Goal: Transaction & Acquisition: Purchase product/service

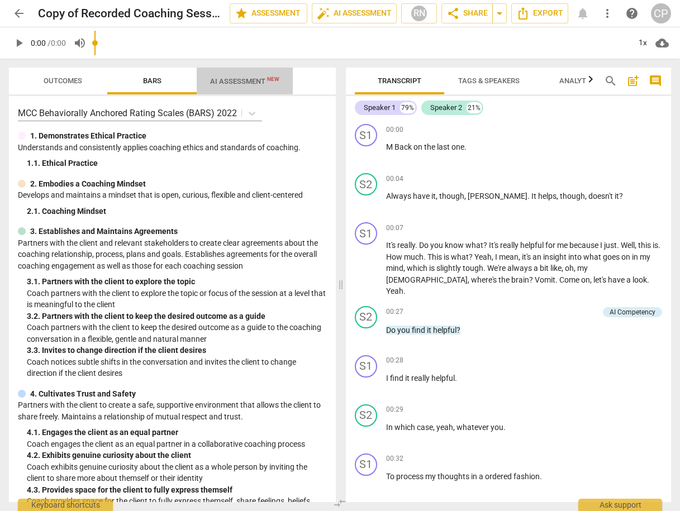
click at [250, 82] on span "AI Assessment New" at bounding box center [244, 81] width 69 height 8
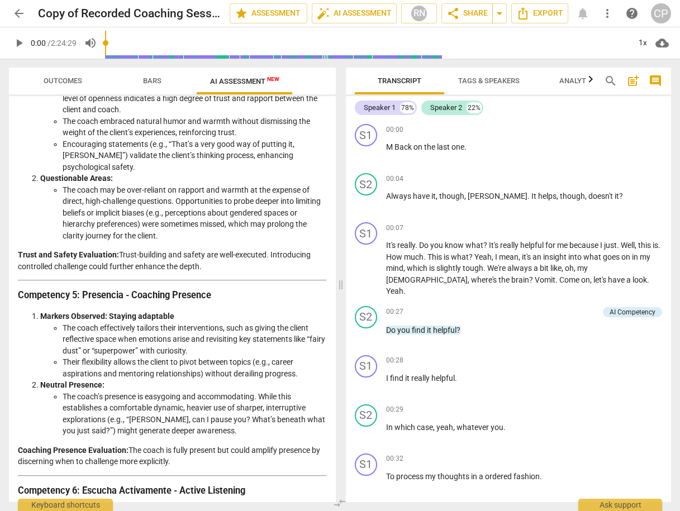
scroll to position [1936, 0]
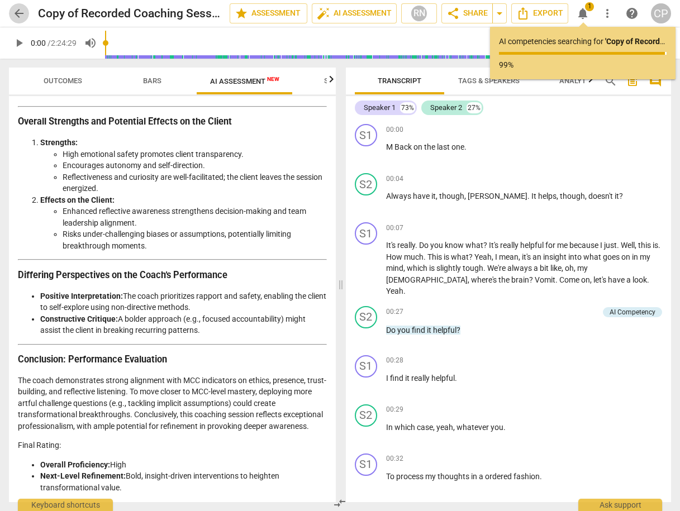
click at [17, 16] on span "arrow_back" at bounding box center [18, 13] width 13 height 13
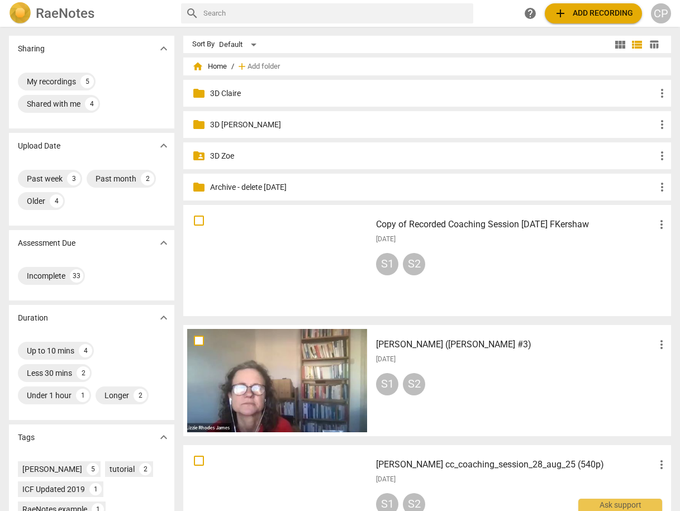
click at [225, 94] on p "3D Claire" at bounding box center [432, 94] width 445 height 12
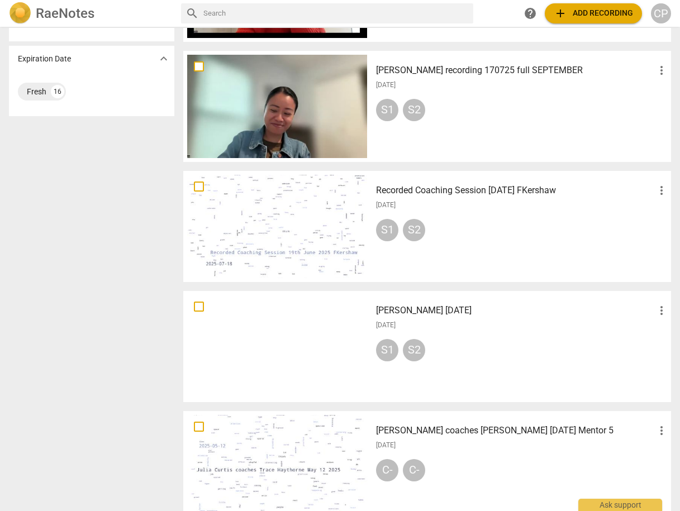
scroll to position [536, 0]
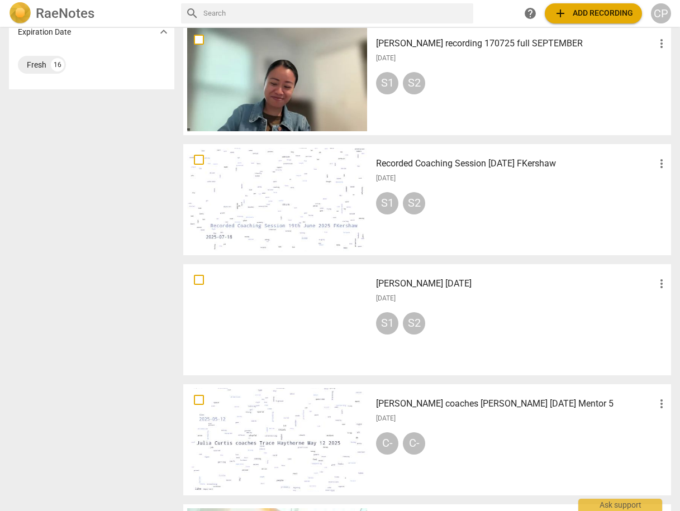
click at [426, 163] on h3 "Recorded Coaching Session [DATE] FKershaw" at bounding box center [515, 163] width 279 height 13
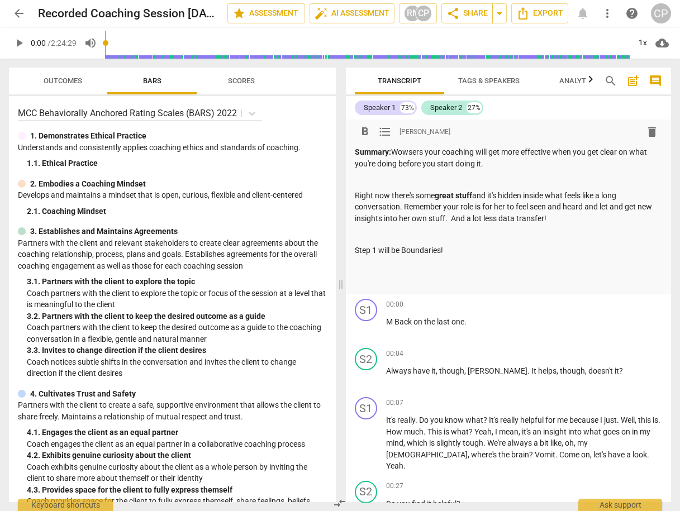
click at [464, 247] on p "Step 1 will be Boundaries!" at bounding box center [509, 251] width 308 height 12
click at [16, 12] on span "arrow_back" at bounding box center [18, 13] width 13 height 13
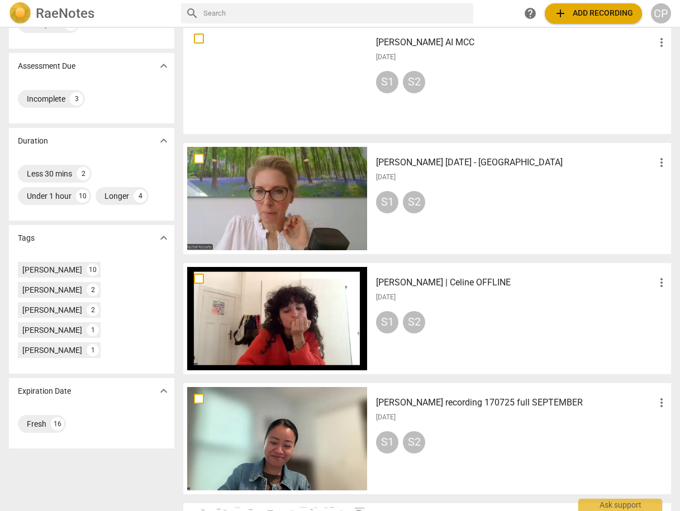
scroll to position [134, 0]
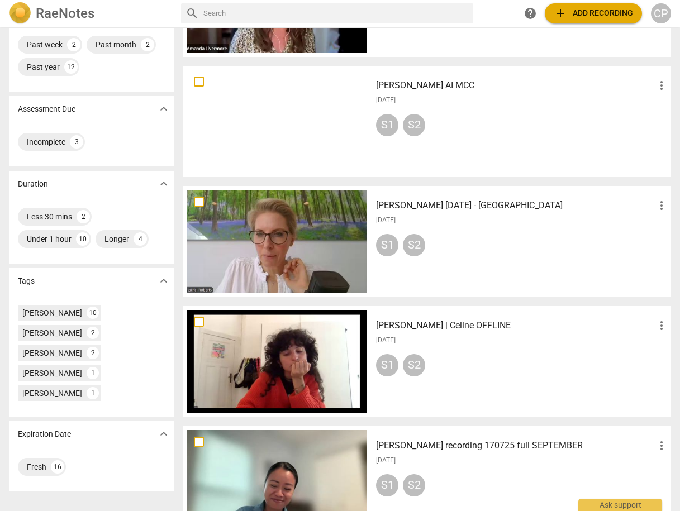
click at [412, 88] on h3 "[PERSON_NAME] AI MCC" at bounding box center [515, 85] width 279 height 13
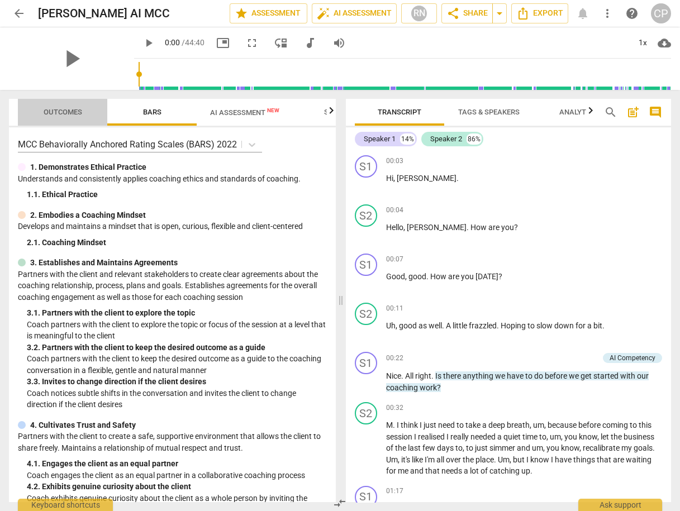
click at [69, 111] on span "Outcomes" at bounding box center [63, 112] width 39 height 8
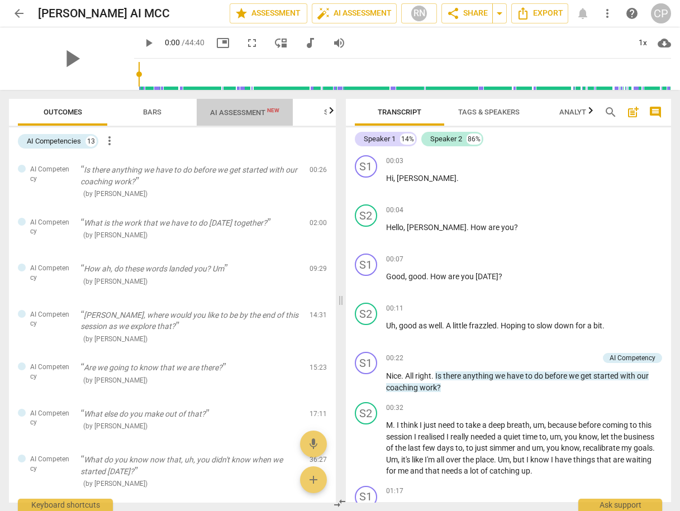
click at [233, 103] on button "AI Assessment New" at bounding box center [245, 112] width 96 height 27
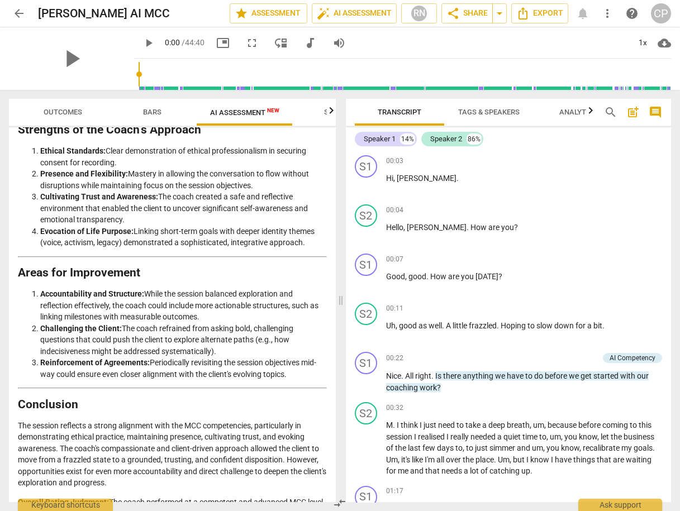
scroll to position [1872, 0]
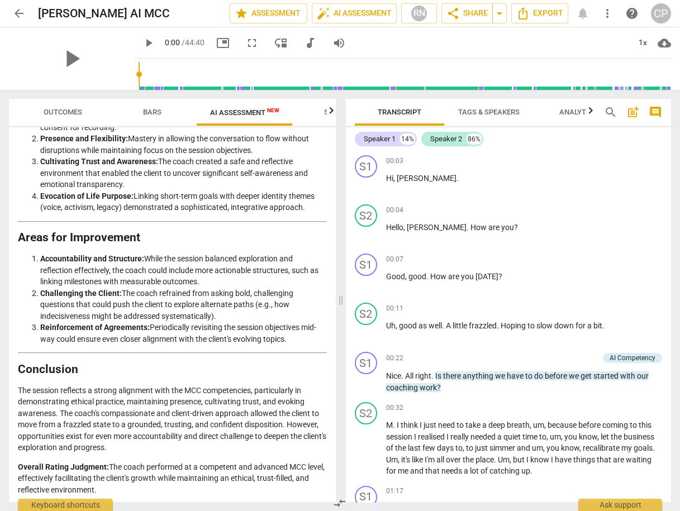
click at [17, 12] on span "arrow_back" at bounding box center [18, 13] width 13 height 13
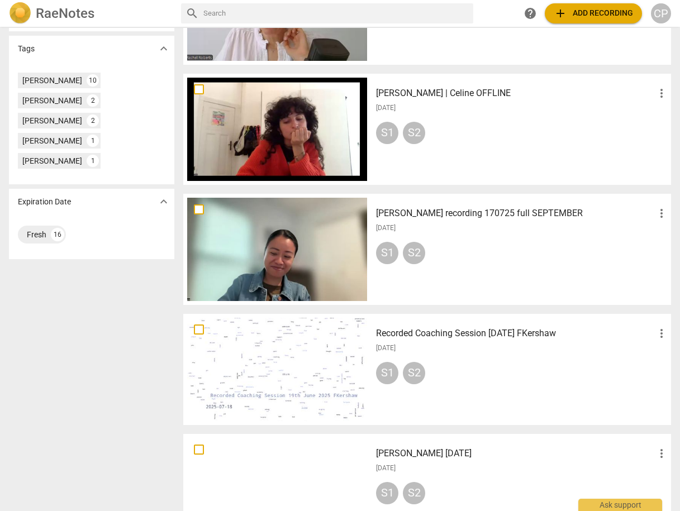
scroll to position [402, 0]
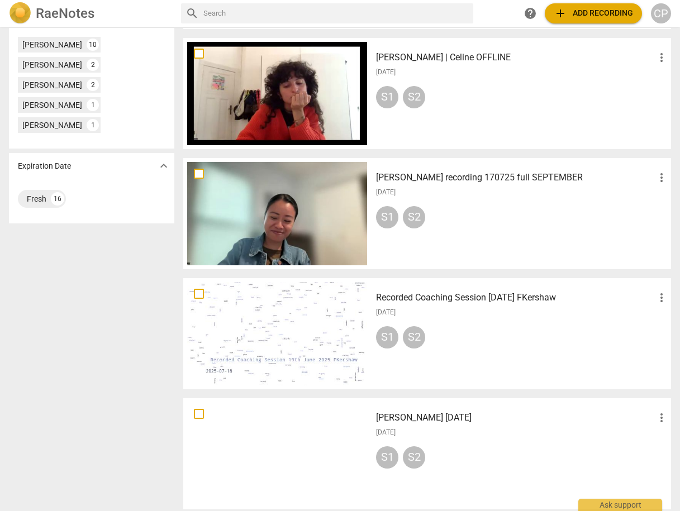
click at [412, 176] on h3 "[PERSON_NAME] recording 170725 full SEPTEMBER" at bounding box center [515, 177] width 279 height 13
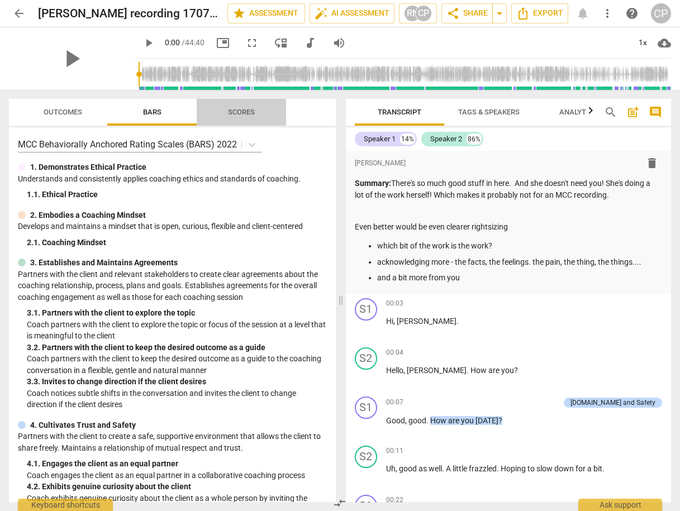
click at [251, 112] on span "Scores" at bounding box center [241, 112] width 27 height 8
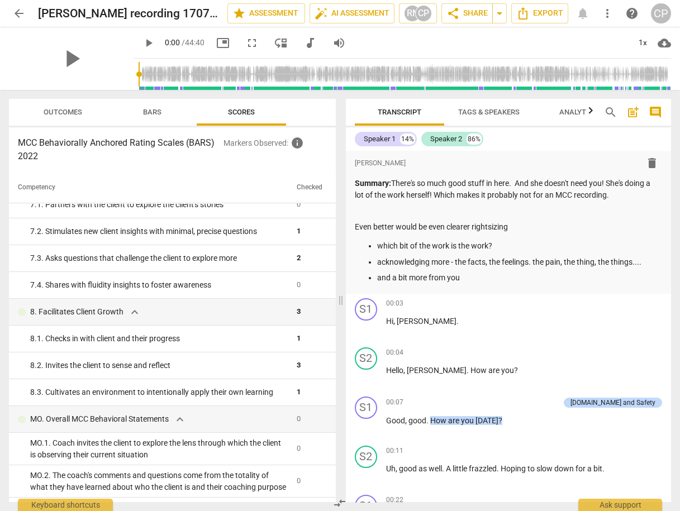
scroll to position [672, 0]
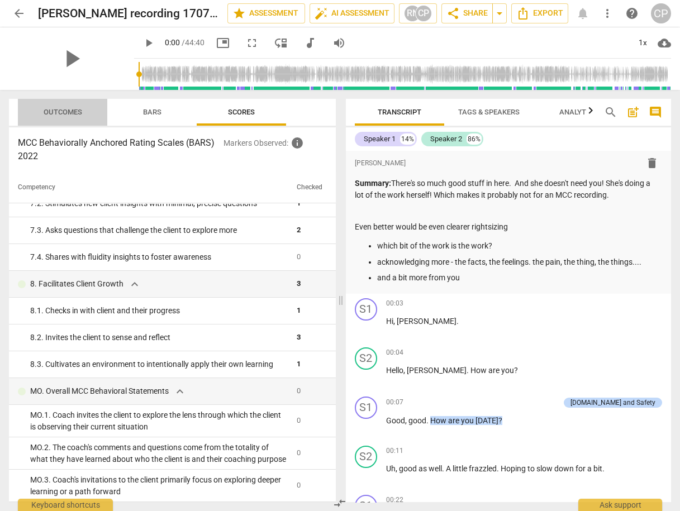
click at [61, 112] on span "Outcomes" at bounding box center [63, 112] width 39 height 8
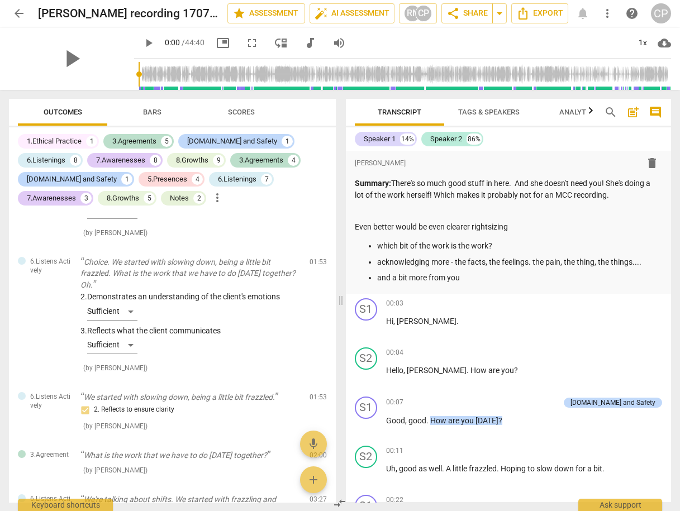
scroll to position [268, 0]
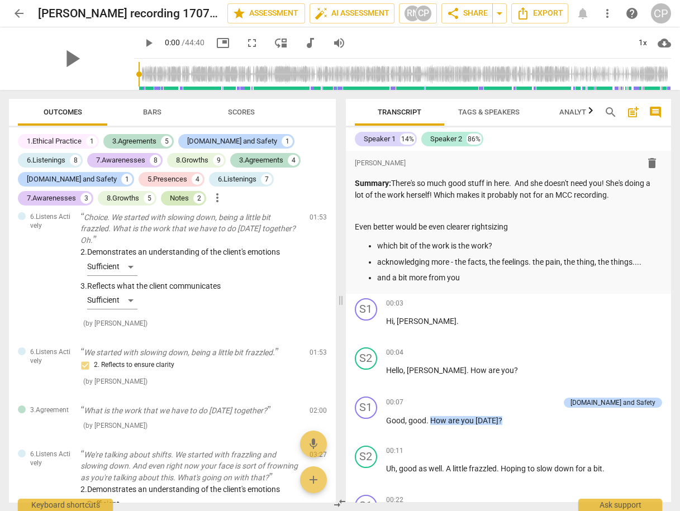
click at [170, 201] on div "Notes" at bounding box center [179, 198] width 19 height 11
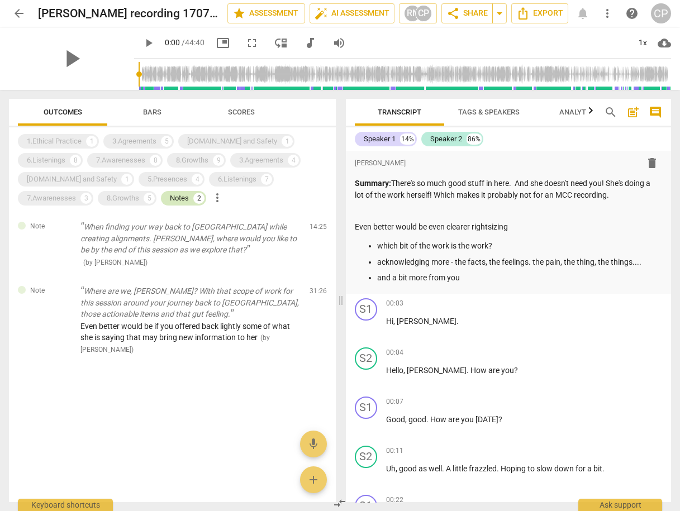
scroll to position [0, 0]
click at [21, 12] on span "arrow_back" at bounding box center [18, 13] width 13 height 13
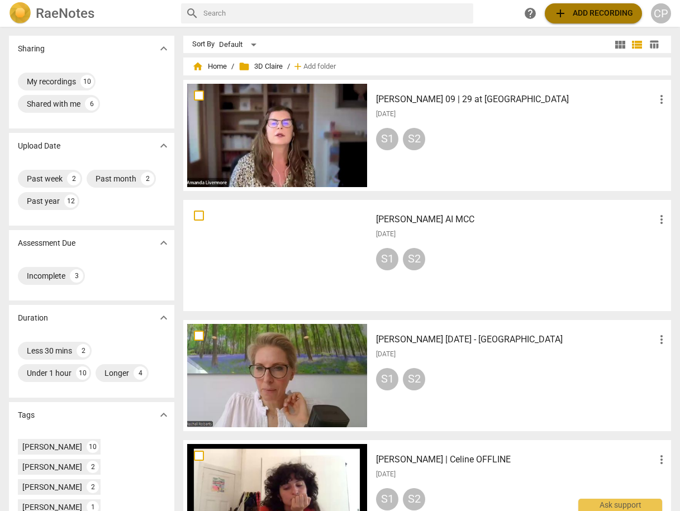
click at [575, 12] on span "add Add recording" at bounding box center [592, 13] width 79 height 13
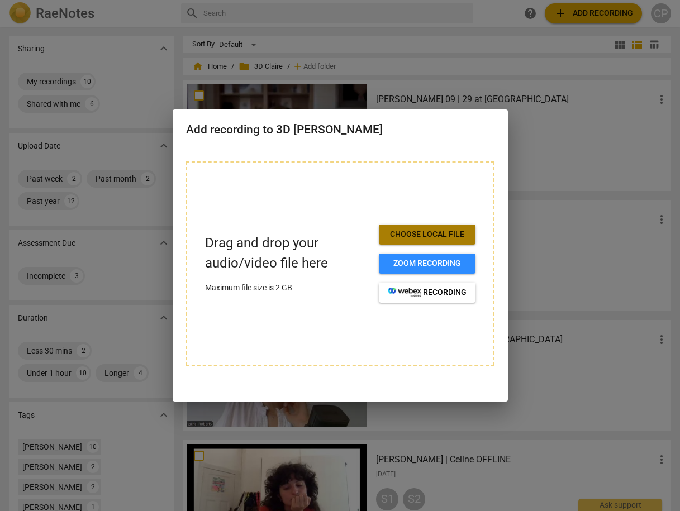
click at [414, 237] on span "Choose local file" at bounding box center [427, 234] width 79 height 11
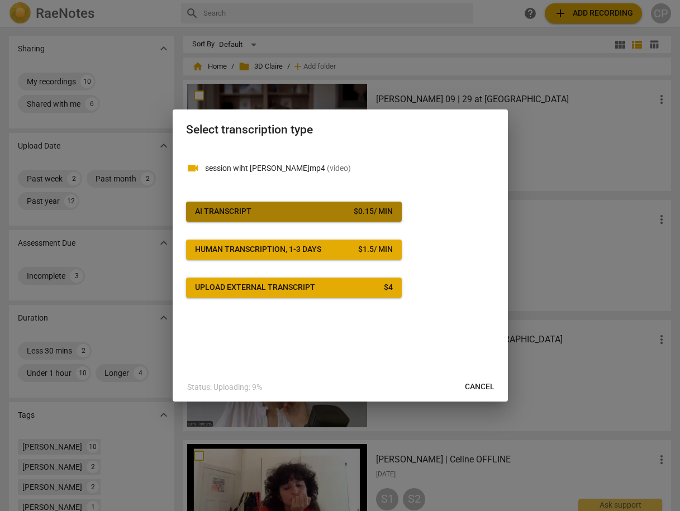
click at [302, 211] on span "AI Transcript $ 0.15 / min" at bounding box center [294, 211] width 198 height 11
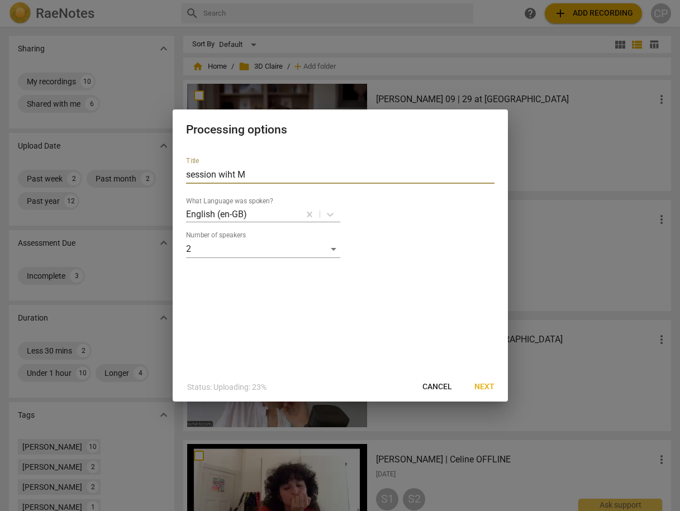
click at [187, 174] on input "session wiht M" at bounding box center [340, 175] width 308 height 18
click at [259, 177] on input "[PERSON_NAME] M session wiht M" at bounding box center [340, 175] width 308 height 18
type input "[PERSON_NAME] M session with M"
click at [483, 386] on span "Next" at bounding box center [484, 386] width 20 height 11
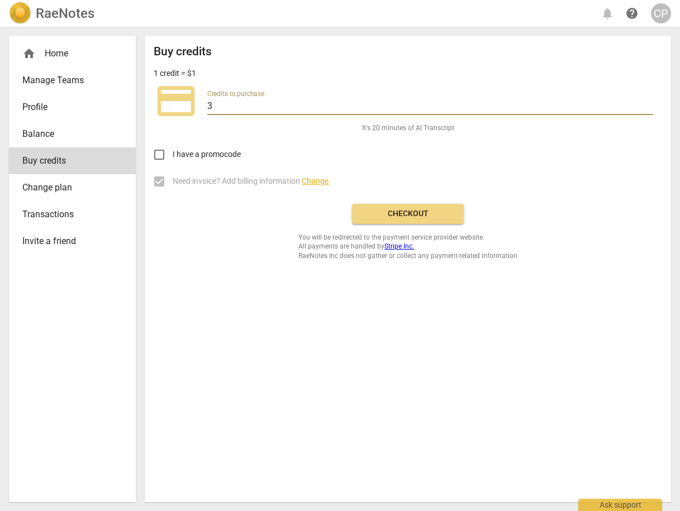
drag, startPoint x: 203, startPoint y: 103, endPoint x: 180, endPoint y: 103, distance: 23.5
click at [180, 103] on div "credit_card Credits to purchase 3" at bounding box center [408, 101] width 508 height 45
type input "50"
click at [412, 214] on span "Checkout" at bounding box center [408, 213] width 94 height 11
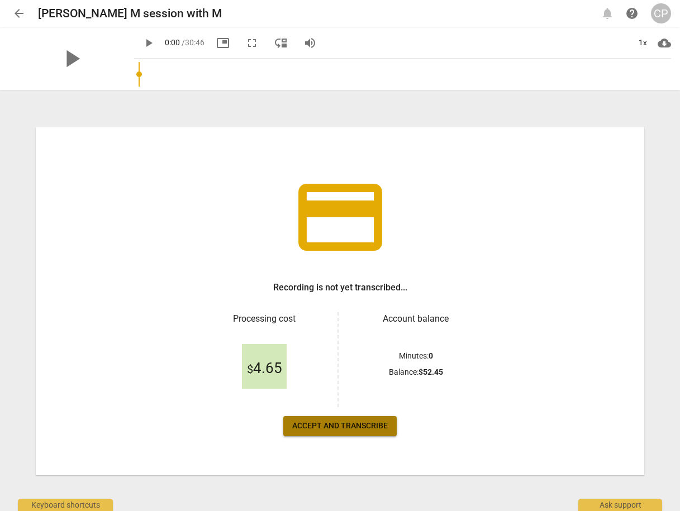
click at [341, 424] on span "Accept and transcribe" at bounding box center [339, 425] width 95 height 11
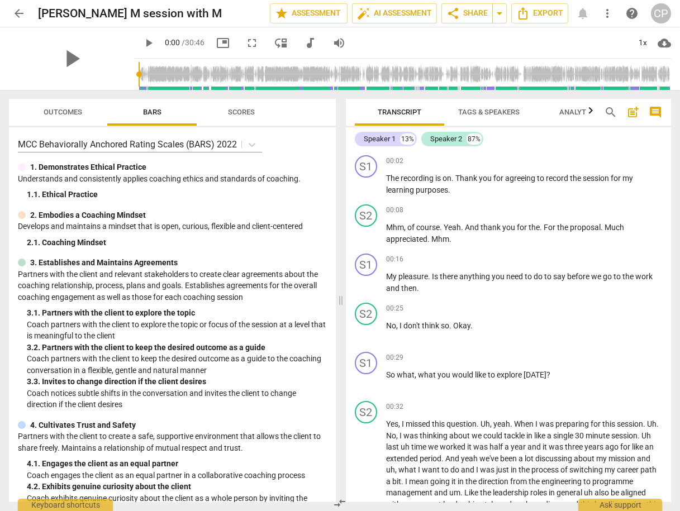
click at [17, 12] on span "arrow_back" at bounding box center [18, 13] width 13 height 13
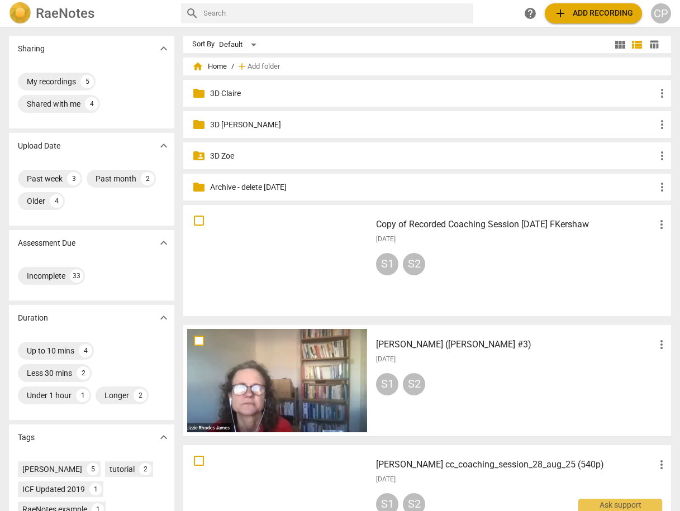
click at [237, 10] on input "text" at bounding box center [335, 13] width 265 height 18
type input "alex"
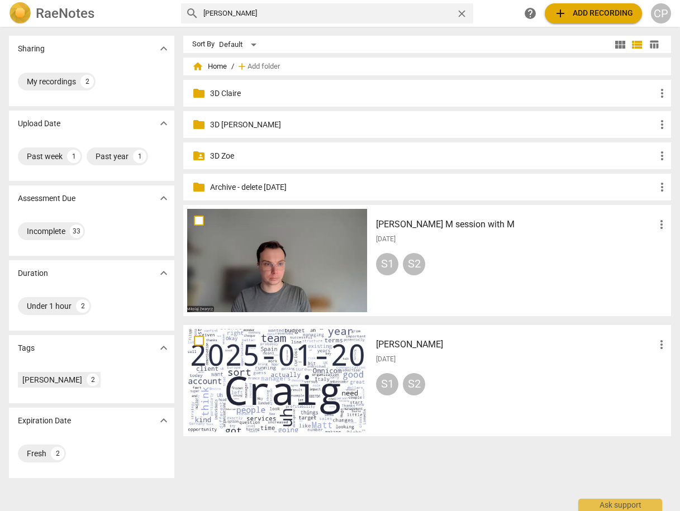
click at [224, 92] on p "3D Claire" at bounding box center [432, 94] width 445 height 12
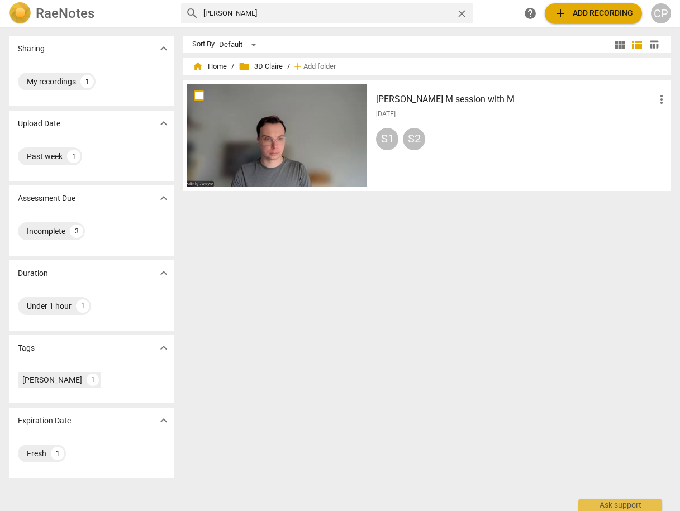
click at [461, 10] on span "close" at bounding box center [462, 14] width 12 height 12
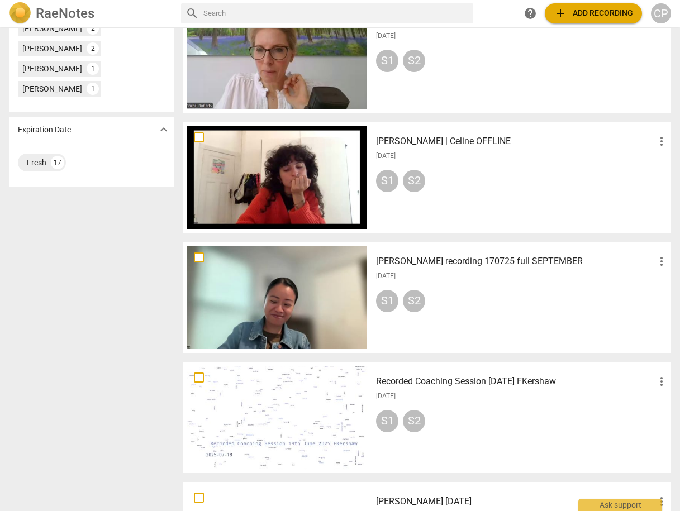
scroll to position [447, 0]
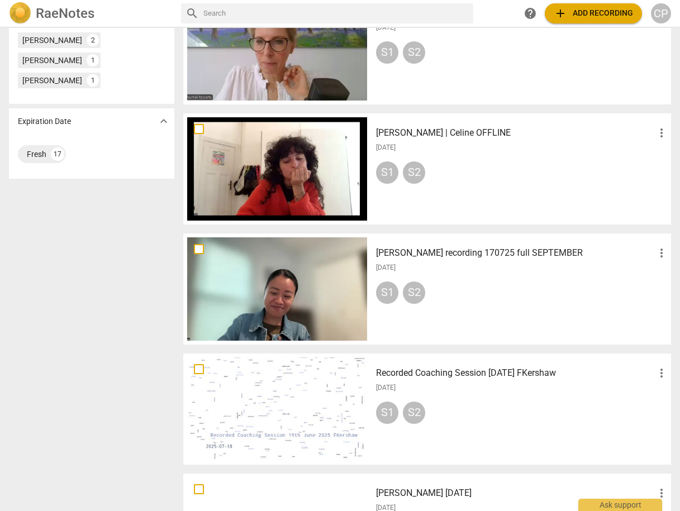
click at [451, 253] on h3 "[PERSON_NAME] recording 170725 full SEPTEMBER" at bounding box center [515, 252] width 279 height 13
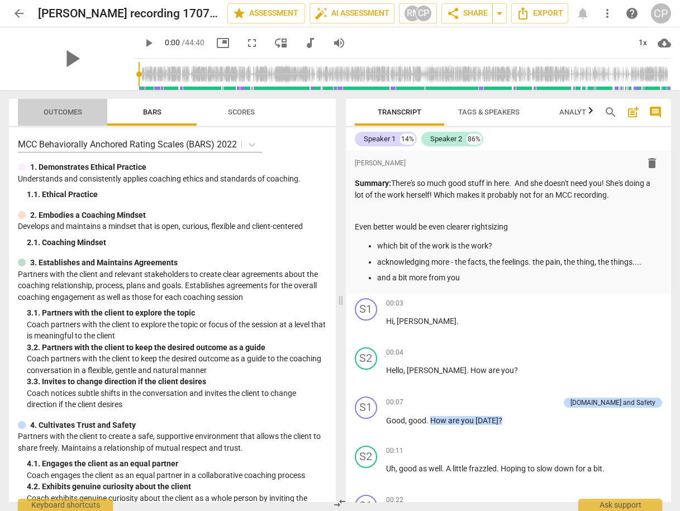
click at [69, 107] on span "Outcomes" at bounding box center [62, 112] width 65 height 15
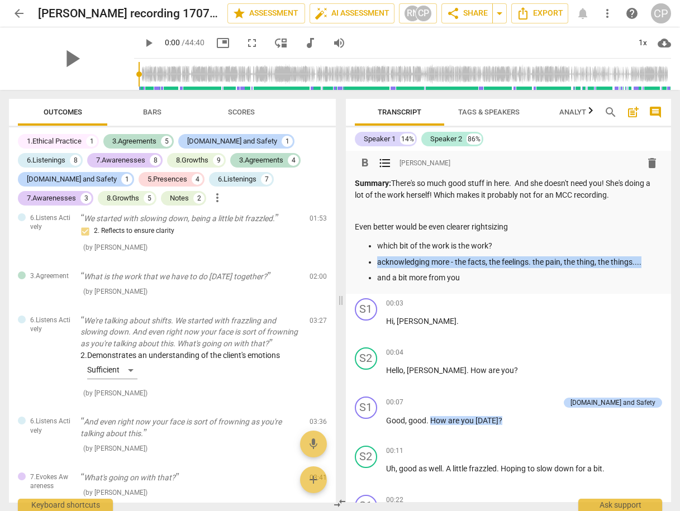
drag, startPoint x: 376, startPoint y: 262, endPoint x: 645, endPoint y: 263, distance: 268.6
click at [645, 263] on p "acknowledging more - the facts, the feelings. the pain, the thing, the things..…" at bounding box center [519, 262] width 285 height 12
copy p "acknowledging more - the facts, the feelings. the pain, the thing, the things..…"
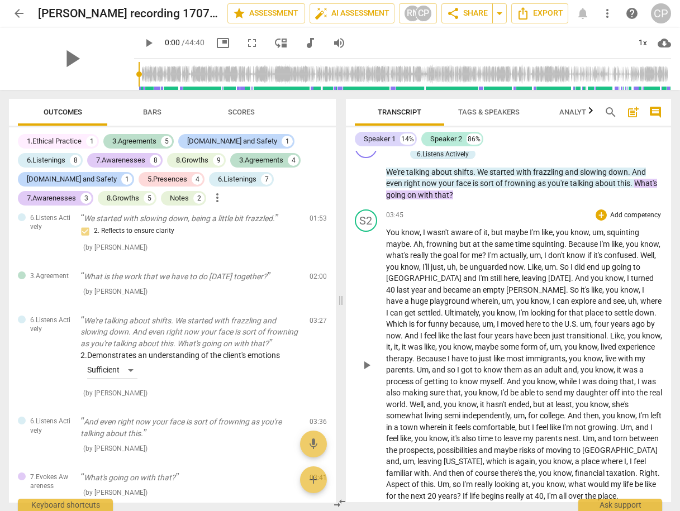
scroll to position [804, 0]
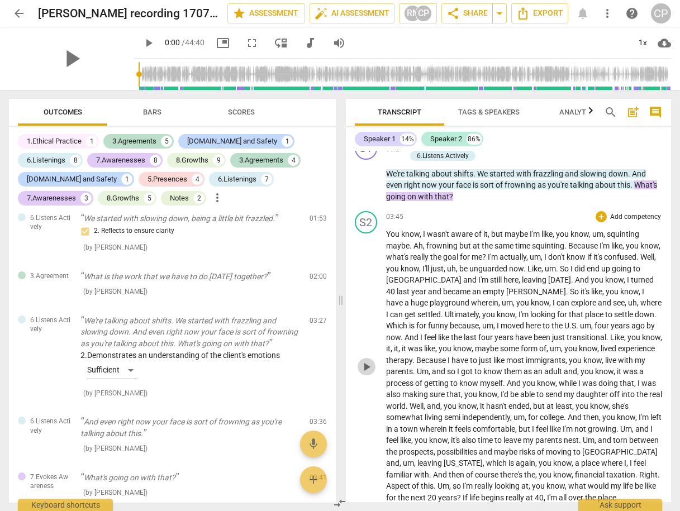
click at [368, 365] on span "play_arrow" at bounding box center [366, 366] width 13 height 13
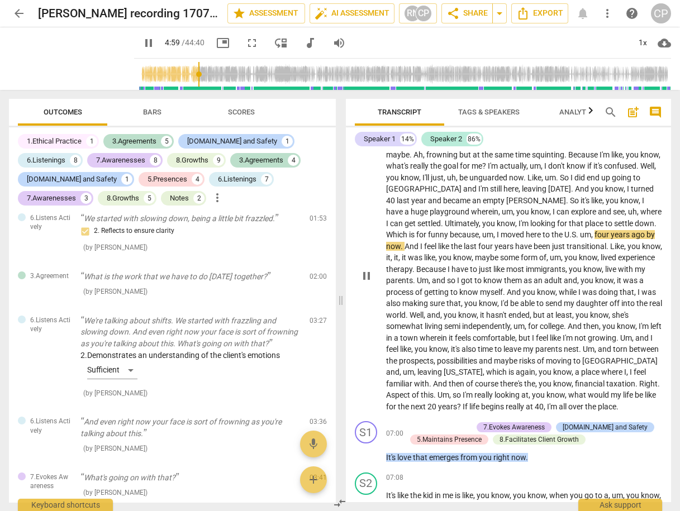
scroll to position [893, 0]
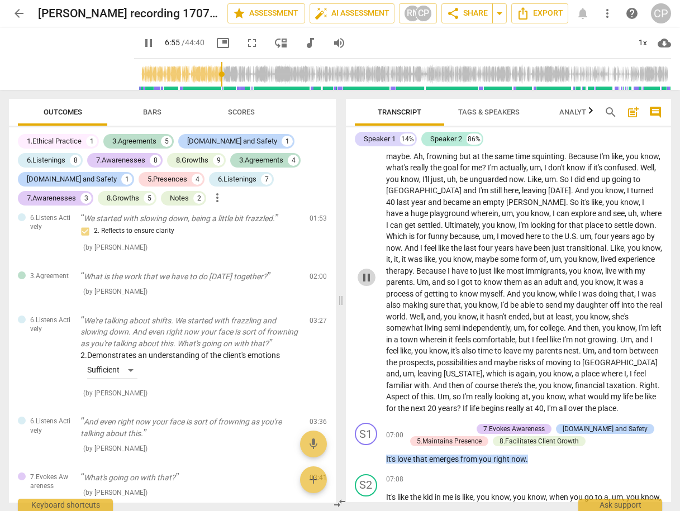
click at [363, 273] on span "pause" at bounding box center [366, 277] width 13 height 13
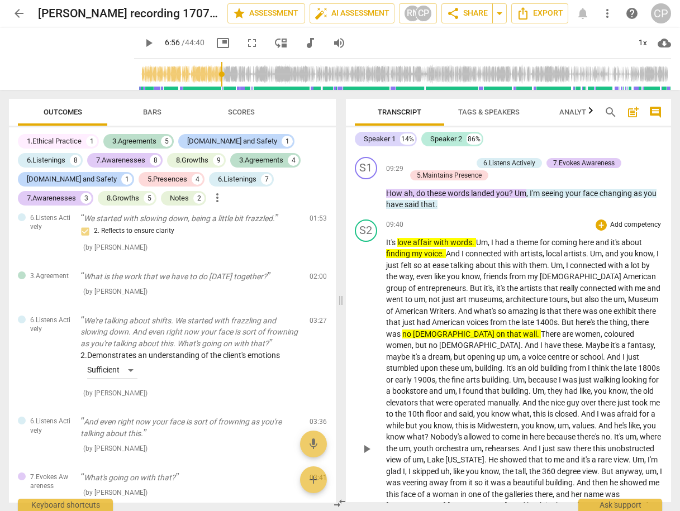
scroll to position [1653, 0]
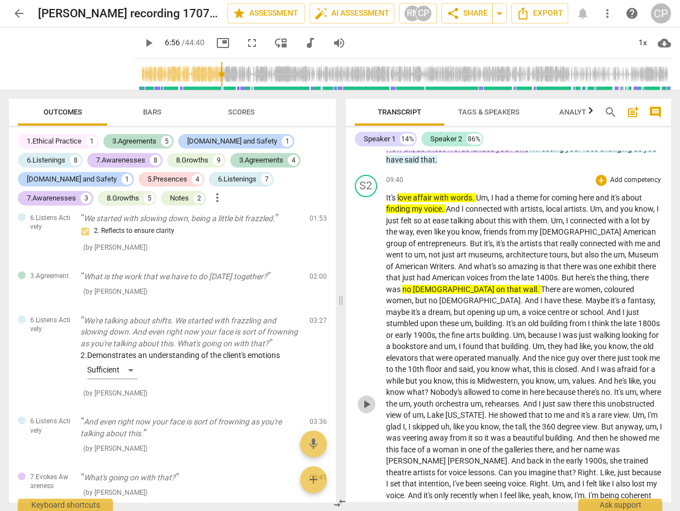
click at [367, 399] on span "play_arrow" at bounding box center [366, 404] width 13 height 13
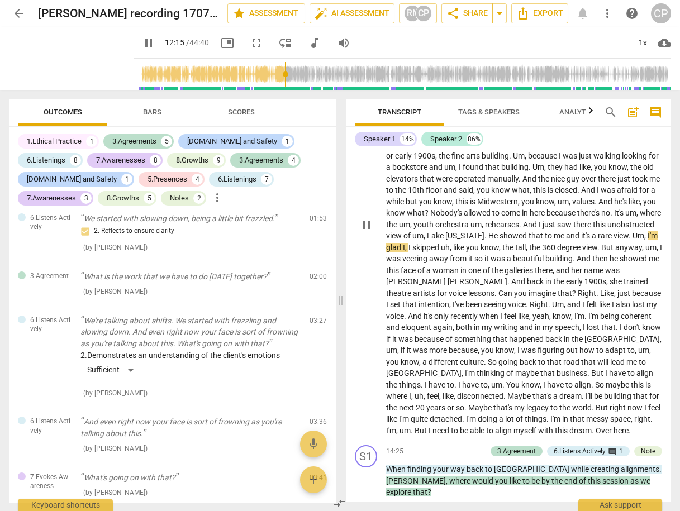
scroll to position [1832, 0]
click at [364, 223] on span "pause" at bounding box center [366, 225] width 13 height 13
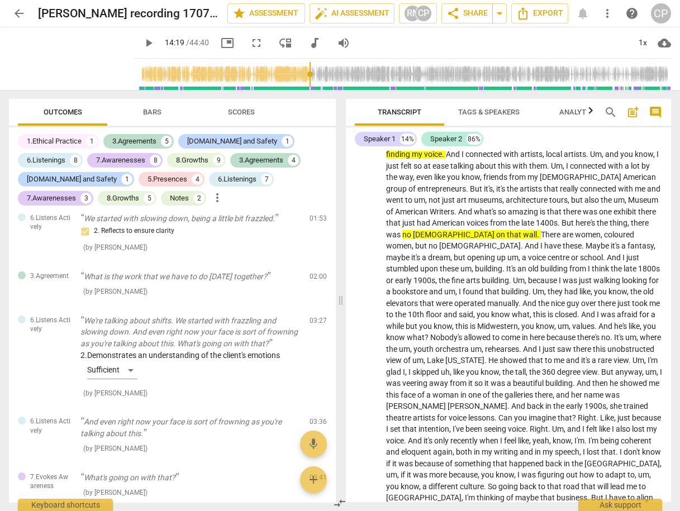
scroll to position [1742, 0]
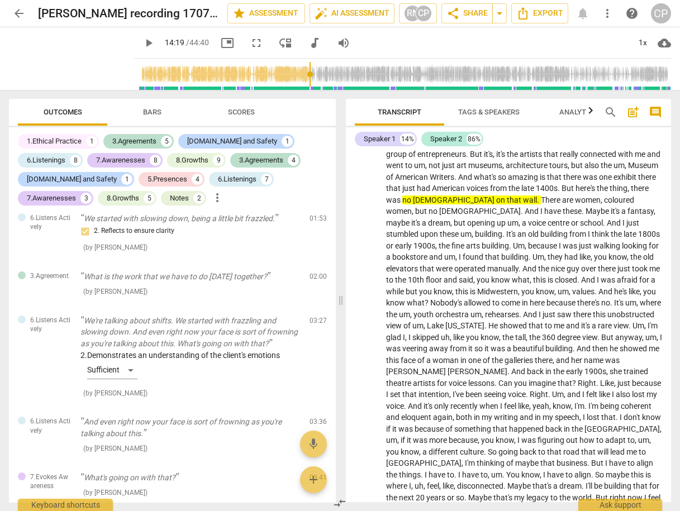
type input "860"
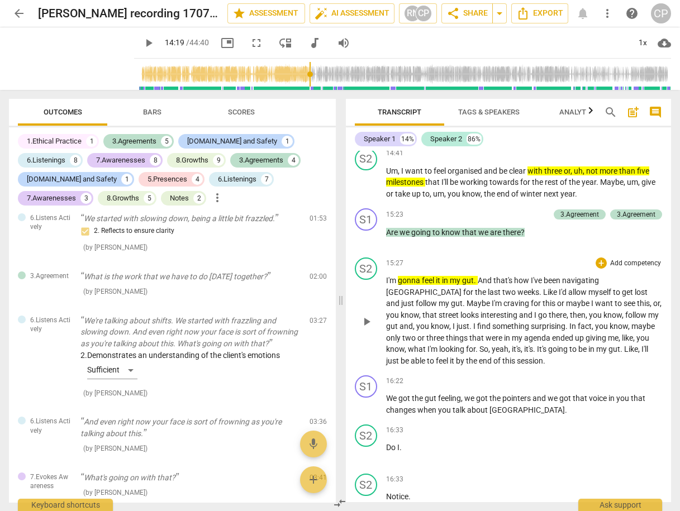
scroll to position [2189, 0]
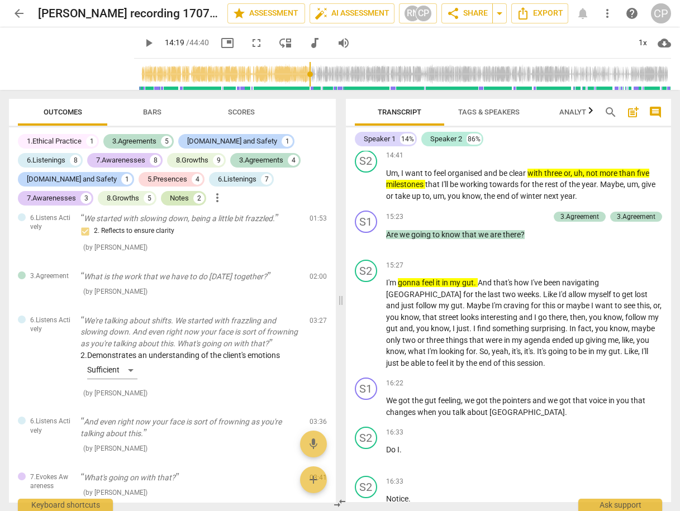
click at [170, 202] on div "Notes" at bounding box center [179, 198] width 19 height 11
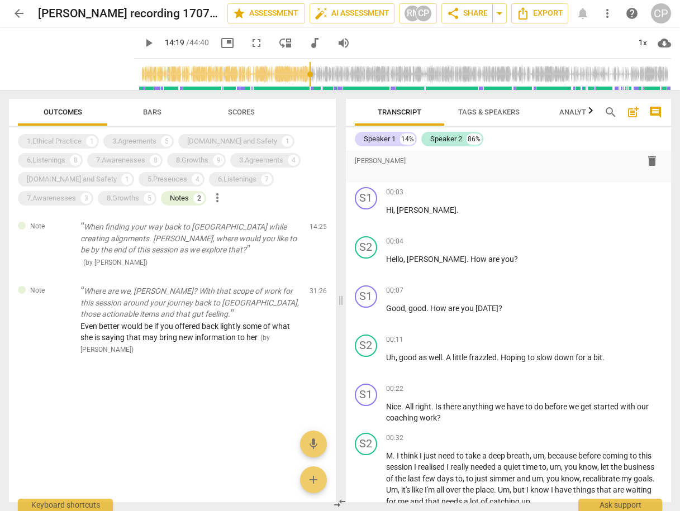
scroll to position [0, 0]
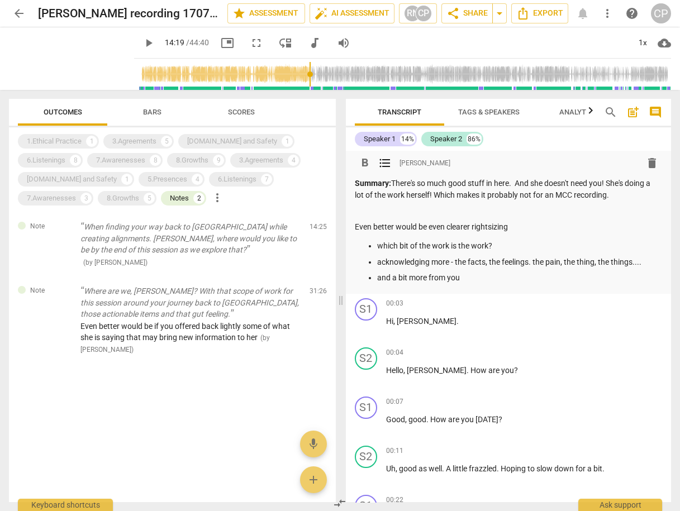
click at [494, 273] on p "and a bit more from you" at bounding box center [519, 278] width 285 height 12
